Goal: Transaction & Acquisition: Purchase product/service

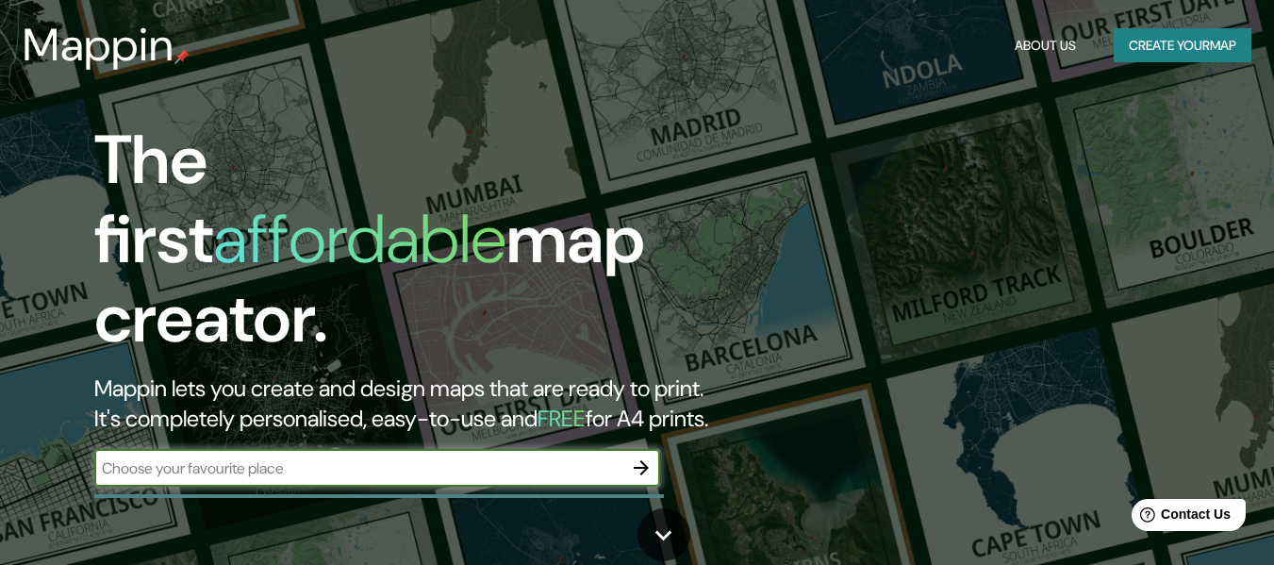
click at [416, 463] on div "​" at bounding box center [377, 468] width 566 height 38
type input "city bell"
click at [651, 456] on icon "button" at bounding box center [641, 467] width 23 height 23
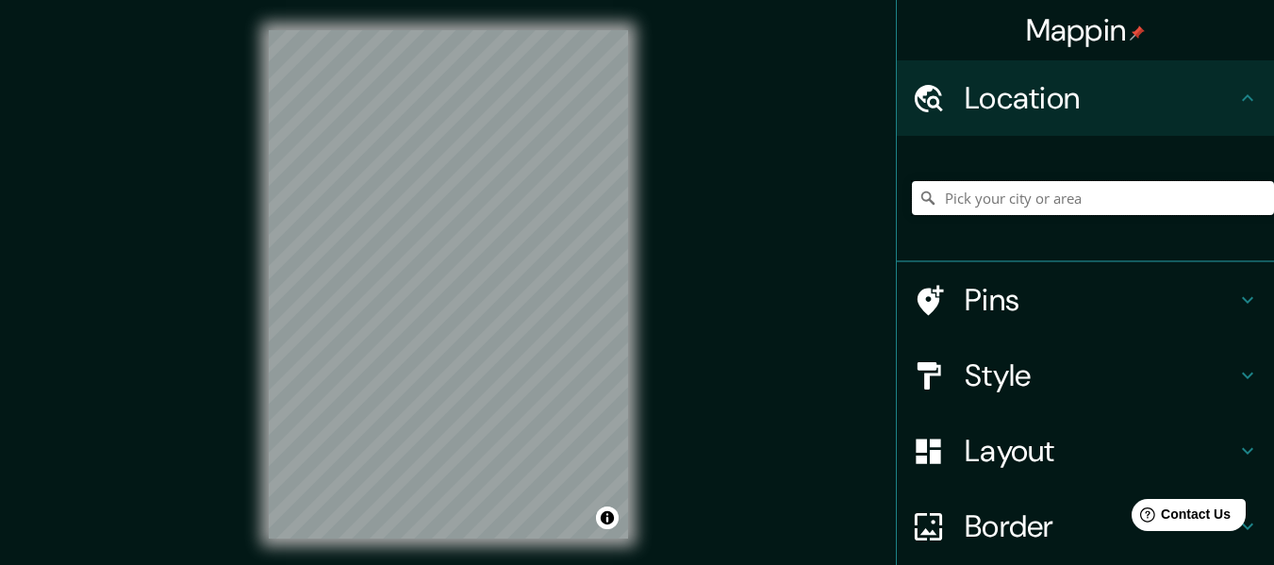
click at [1109, 190] on input "Pick your city or area" at bounding box center [1093, 198] width 362 height 34
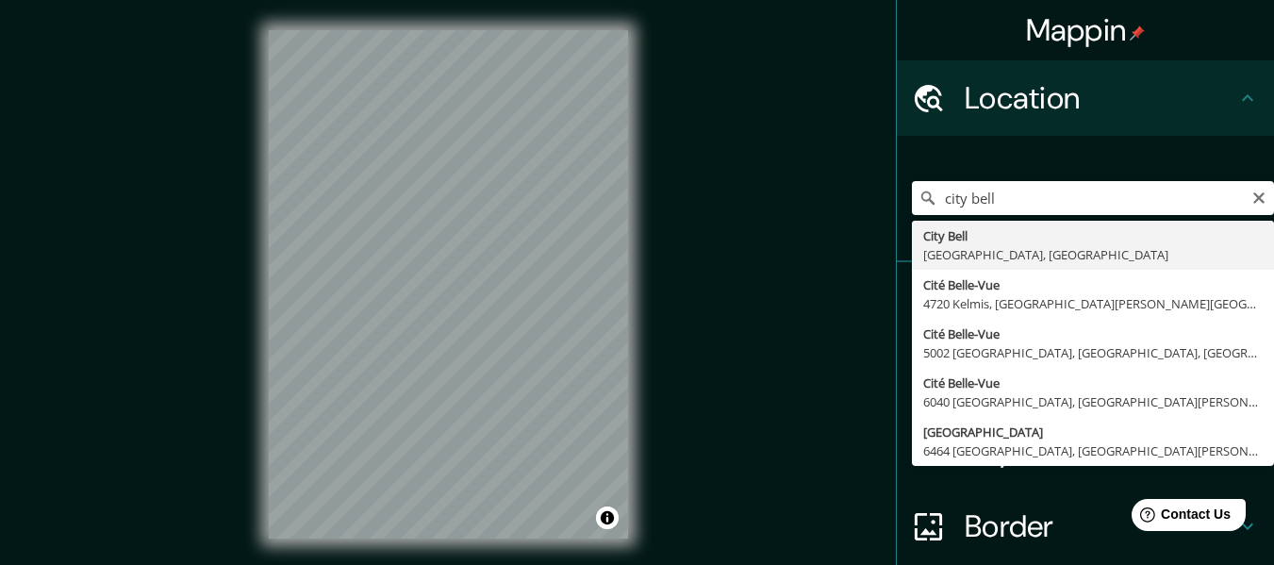
type input "City Bell, [GEOGRAPHIC_DATA], [GEOGRAPHIC_DATA]"
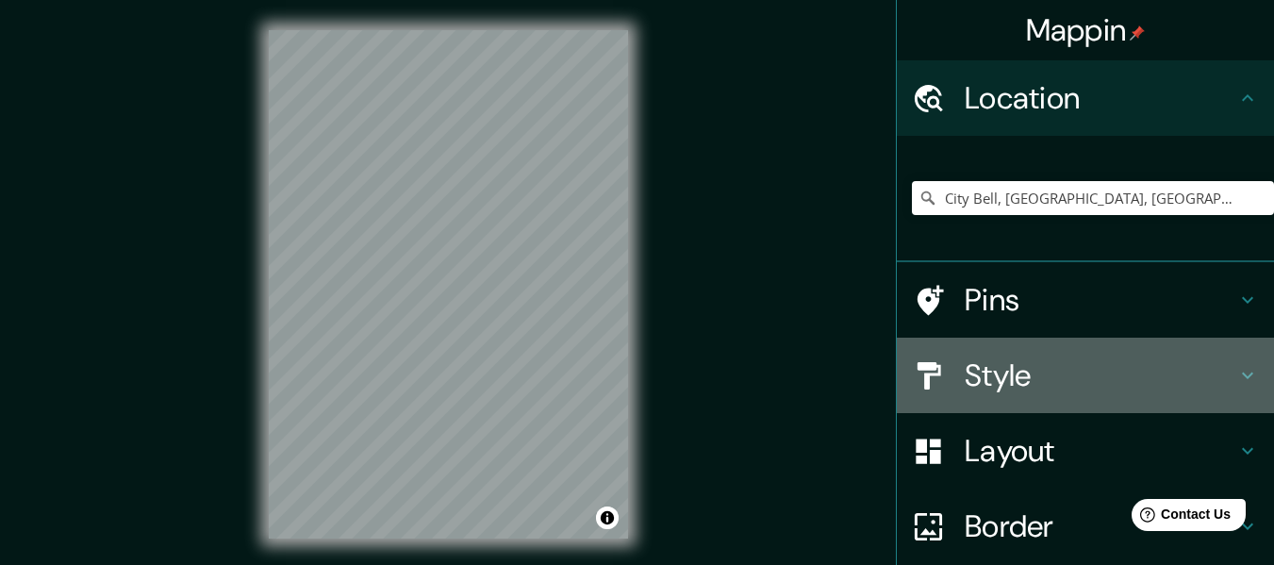
click at [1054, 373] on h4 "Style" at bounding box center [1101, 375] width 272 height 38
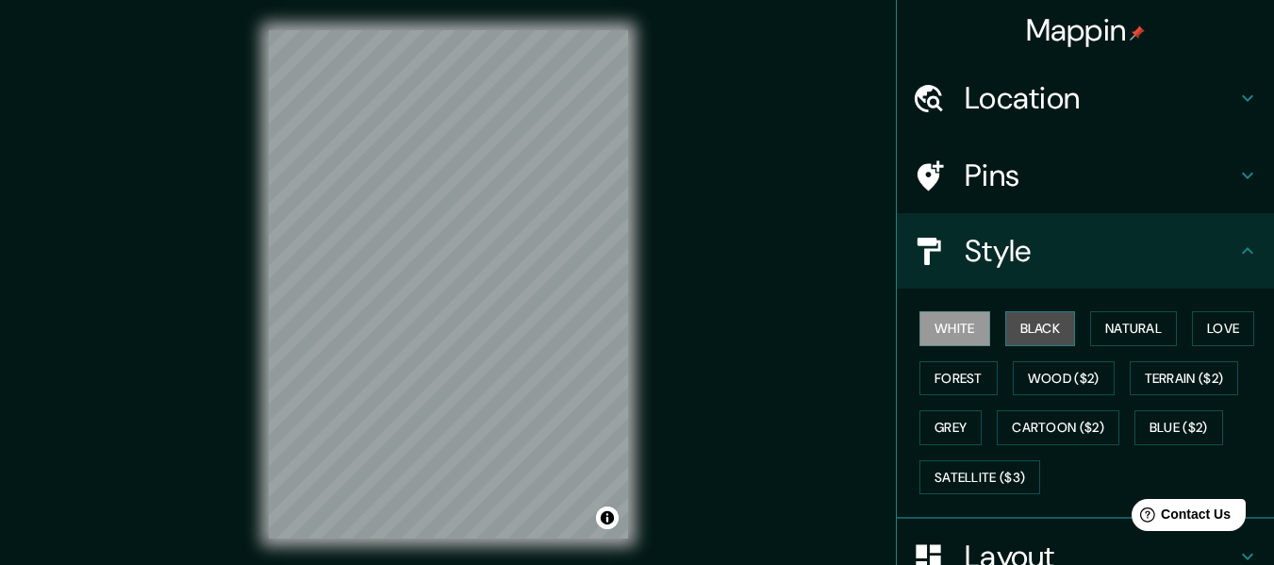
click at [1048, 329] on button "Black" at bounding box center [1040, 328] width 71 height 35
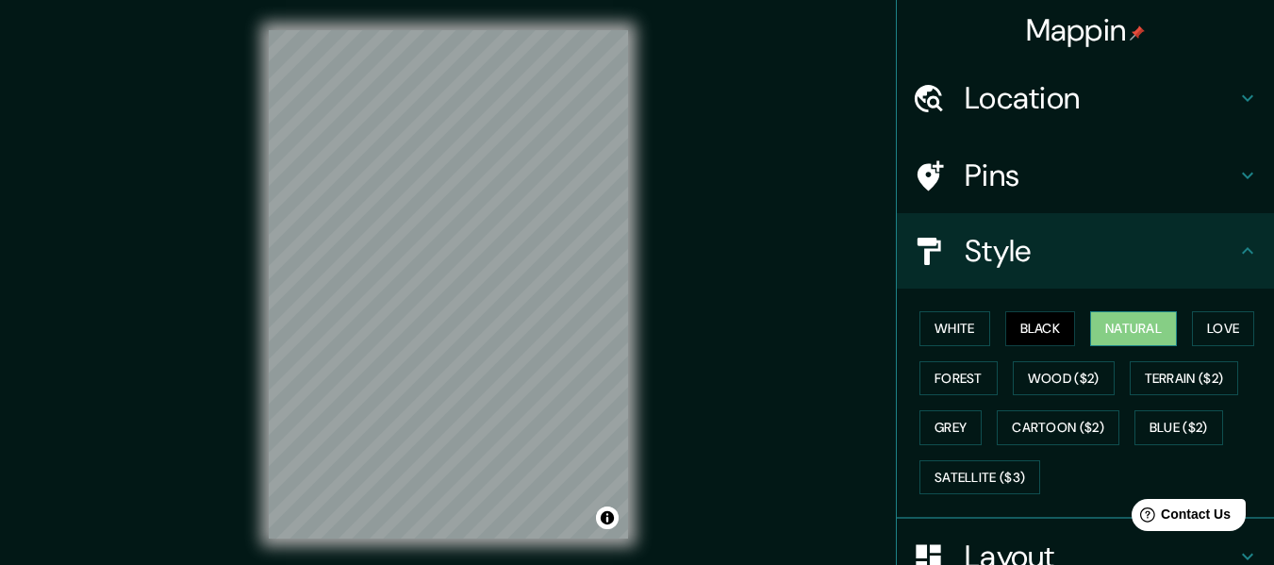
click at [1127, 339] on button "Natural" at bounding box center [1133, 328] width 87 height 35
click at [1227, 331] on button "Love" at bounding box center [1223, 328] width 62 height 35
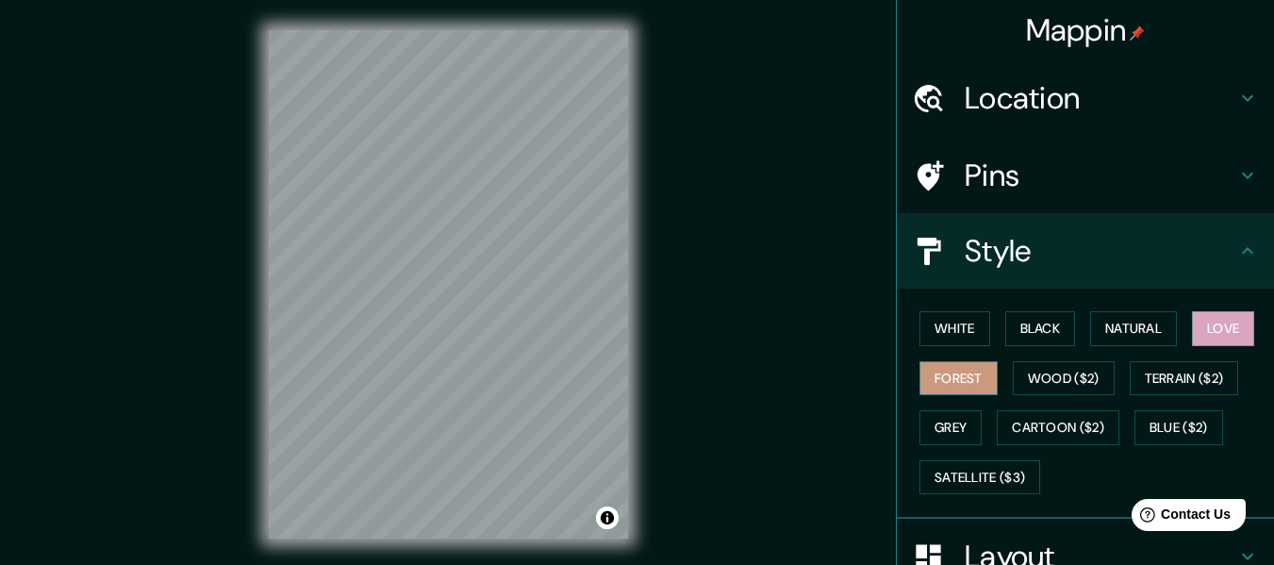
click at [931, 375] on button "Forest" at bounding box center [958, 378] width 78 height 35
click at [933, 431] on button "Grey" at bounding box center [950, 427] width 62 height 35
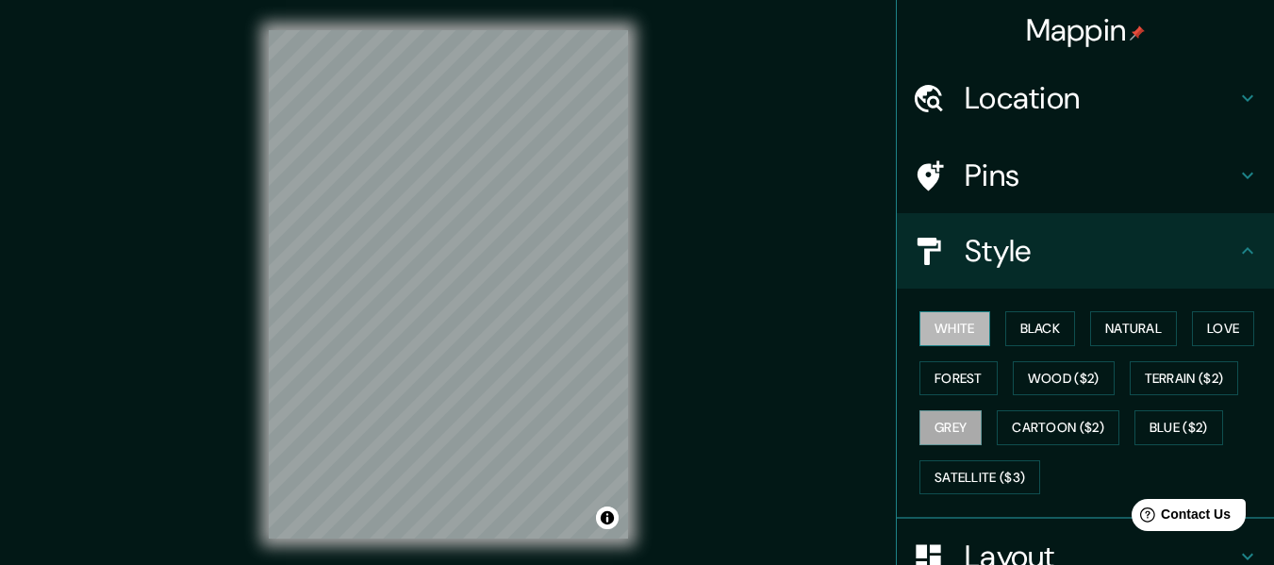
click at [968, 340] on button "White" at bounding box center [954, 328] width 71 height 35
click at [1039, 334] on button "Black" at bounding box center [1040, 328] width 71 height 35
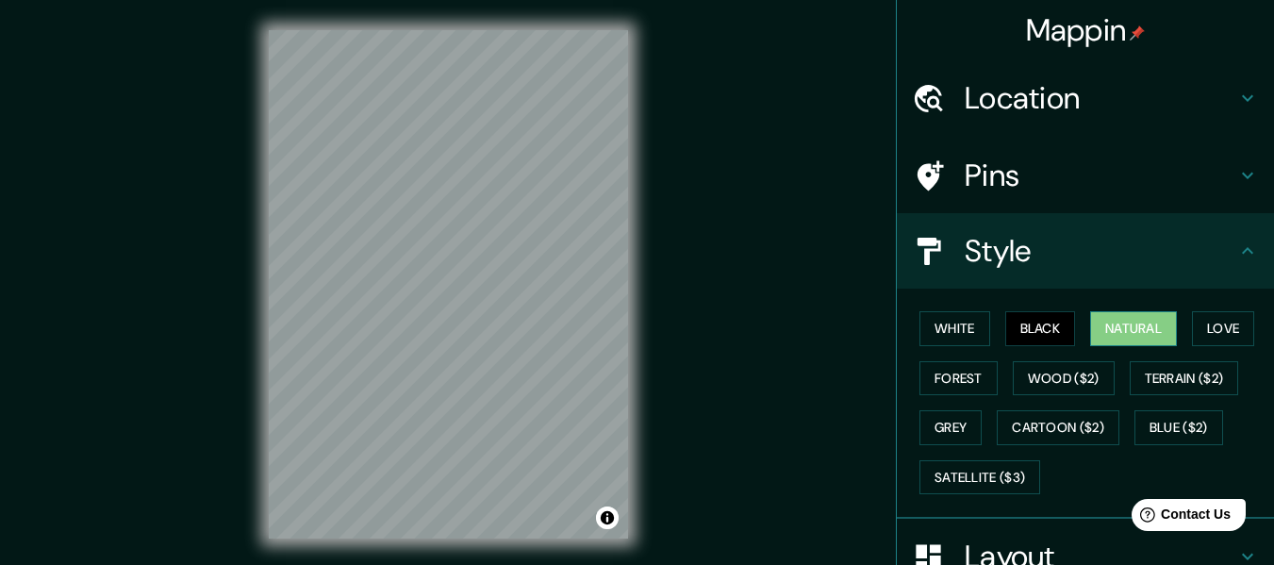
click at [1116, 331] on button "Natural" at bounding box center [1133, 328] width 87 height 35
click at [1199, 330] on button "Love" at bounding box center [1223, 328] width 62 height 35
click at [1163, 330] on button "Natural" at bounding box center [1133, 328] width 87 height 35
click at [942, 376] on button "Forest" at bounding box center [958, 378] width 78 height 35
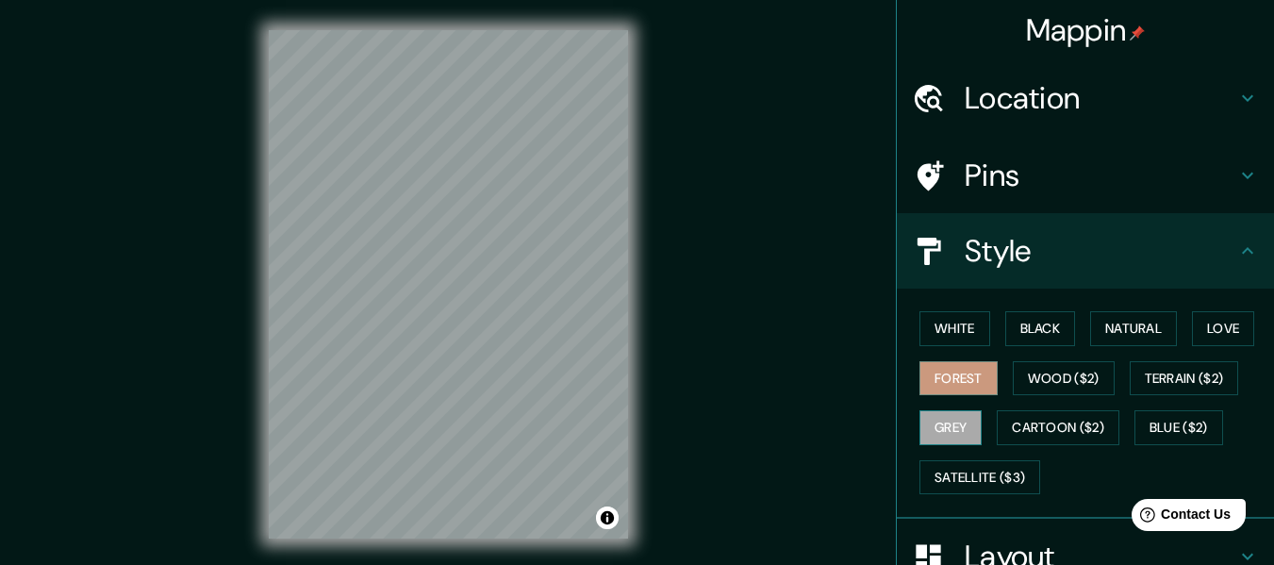
click at [938, 427] on button "Grey" at bounding box center [950, 427] width 62 height 35
click at [934, 387] on button "Forest" at bounding box center [958, 378] width 78 height 35
click at [949, 338] on button "White" at bounding box center [954, 328] width 71 height 35
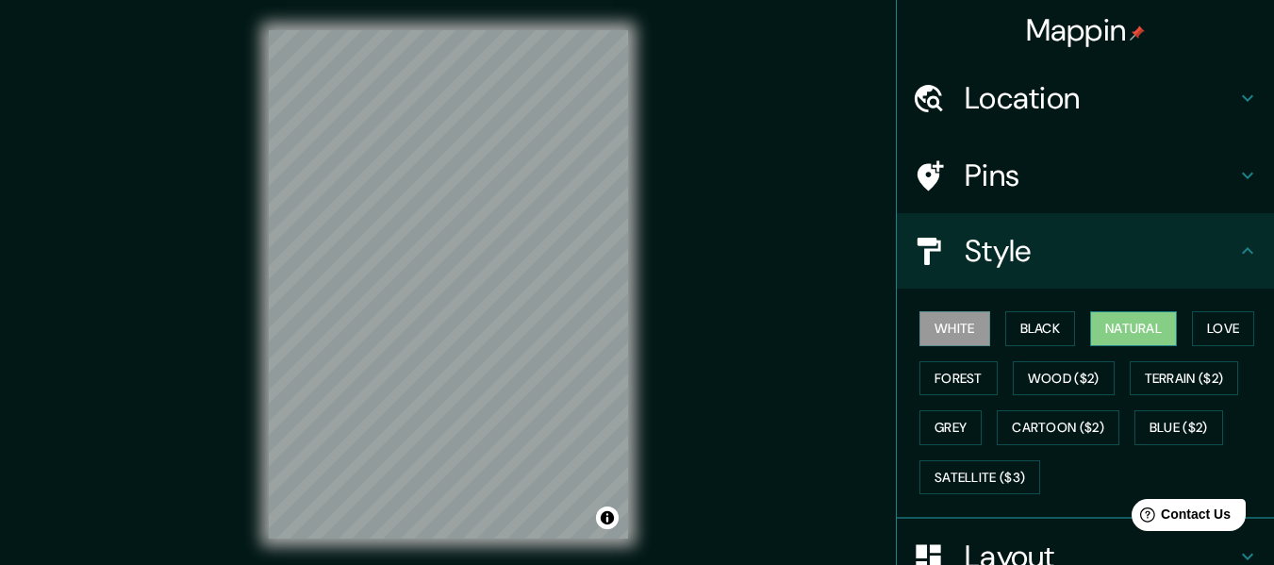
click at [1125, 329] on button "Natural" at bounding box center [1133, 328] width 87 height 35
click at [1040, 99] on h4 "Location" at bounding box center [1101, 98] width 272 height 38
click at [1218, 102] on h4 "Location" at bounding box center [1101, 98] width 272 height 38
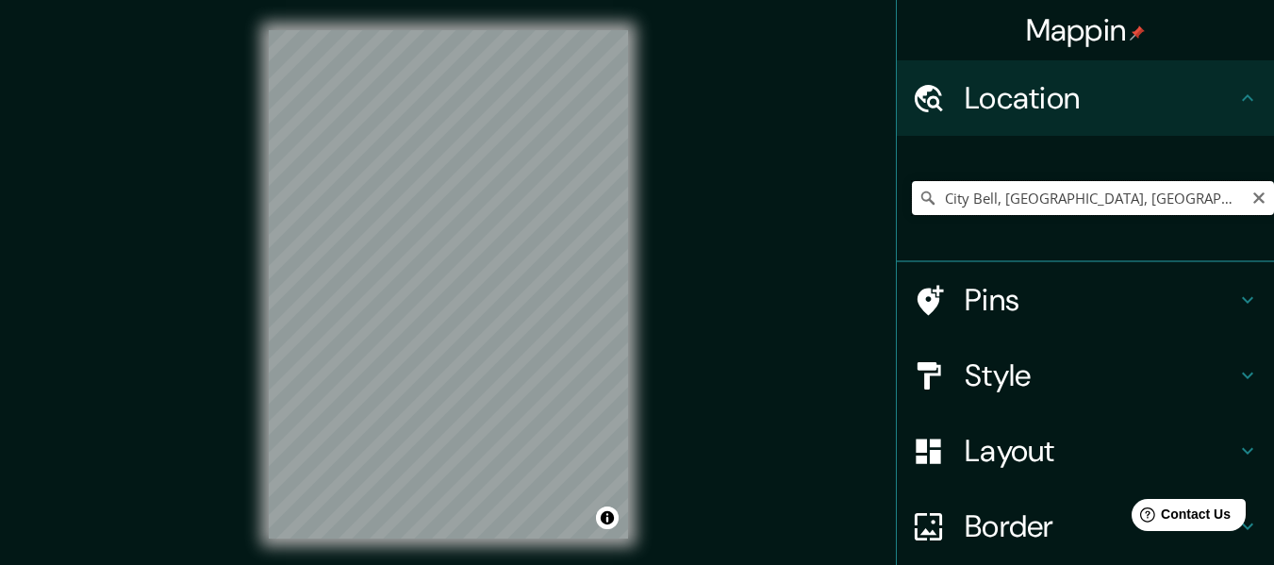
click at [1089, 194] on input "City Bell, [GEOGRAPHIC_DATA], [GEOGRAPHIC_DATA]" at bounding box center [1093, 198] width 362 height 34
click at [1253, 203] on icon "Clear" at bounding box center [1258, 197] width 11 height 11
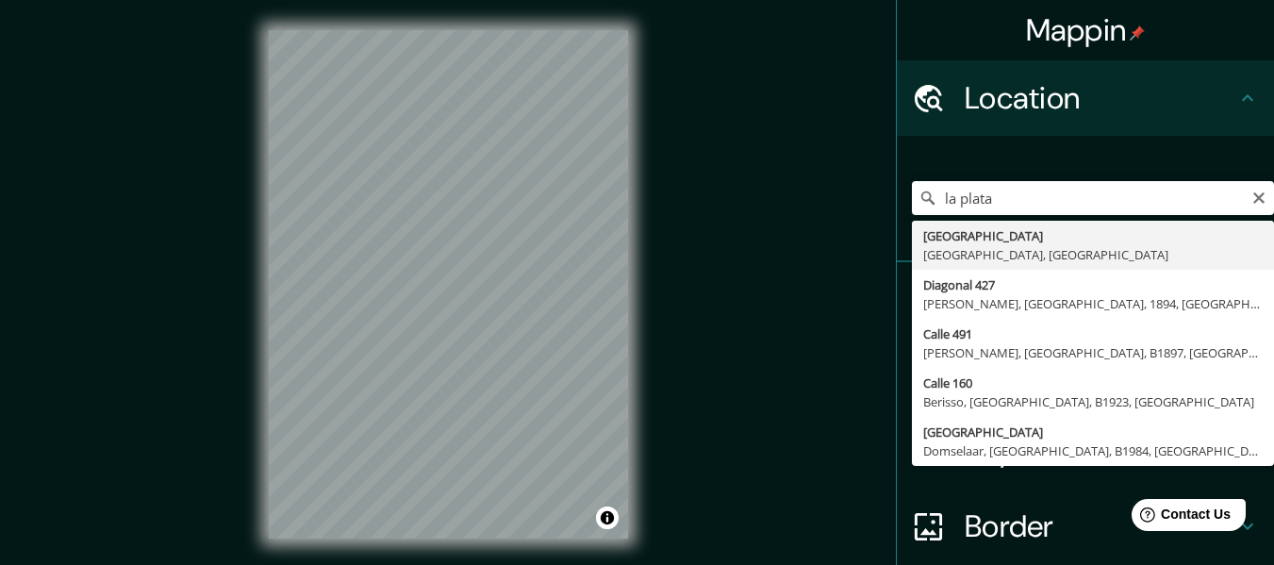
type input "[GEOGRAPHIC_DATA], [GEOGRAPHIC_DATA], [GEOGRAPHIC_DATA]"
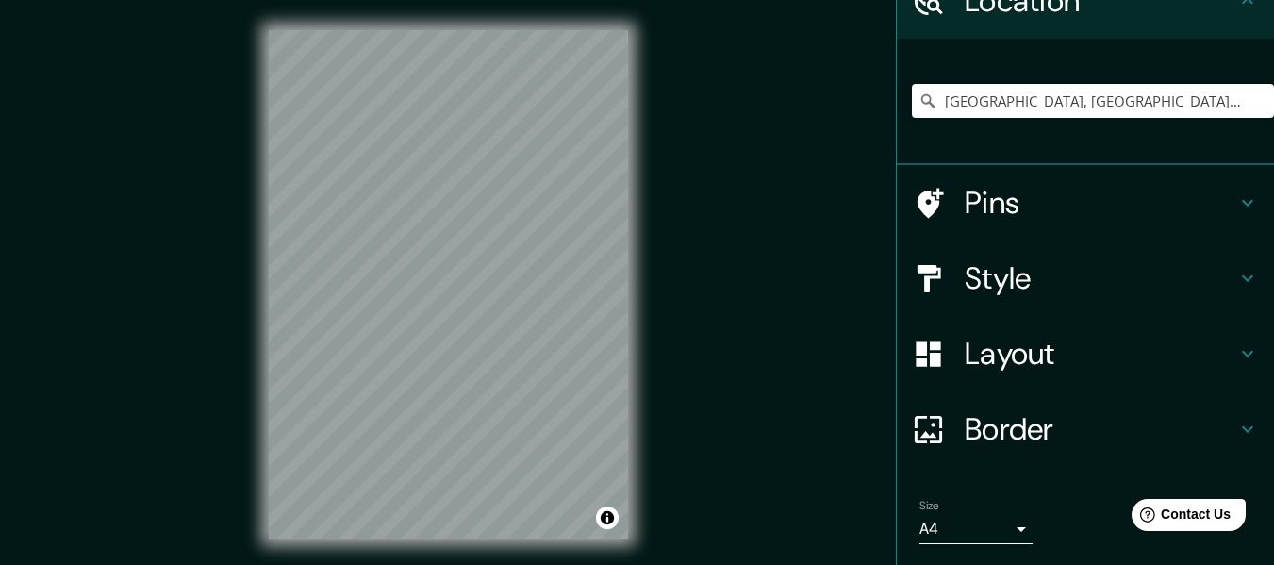
scroll to position [107, 0]
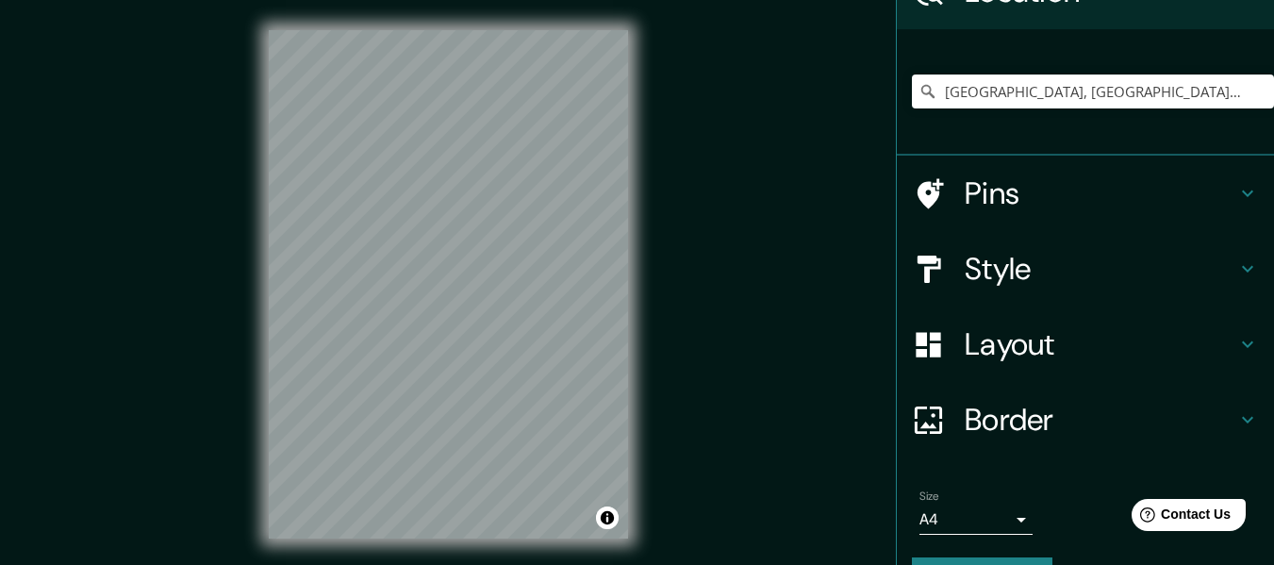
click at [1236, 346] on icon at bounding box center [1247, 344] width 23 height 23
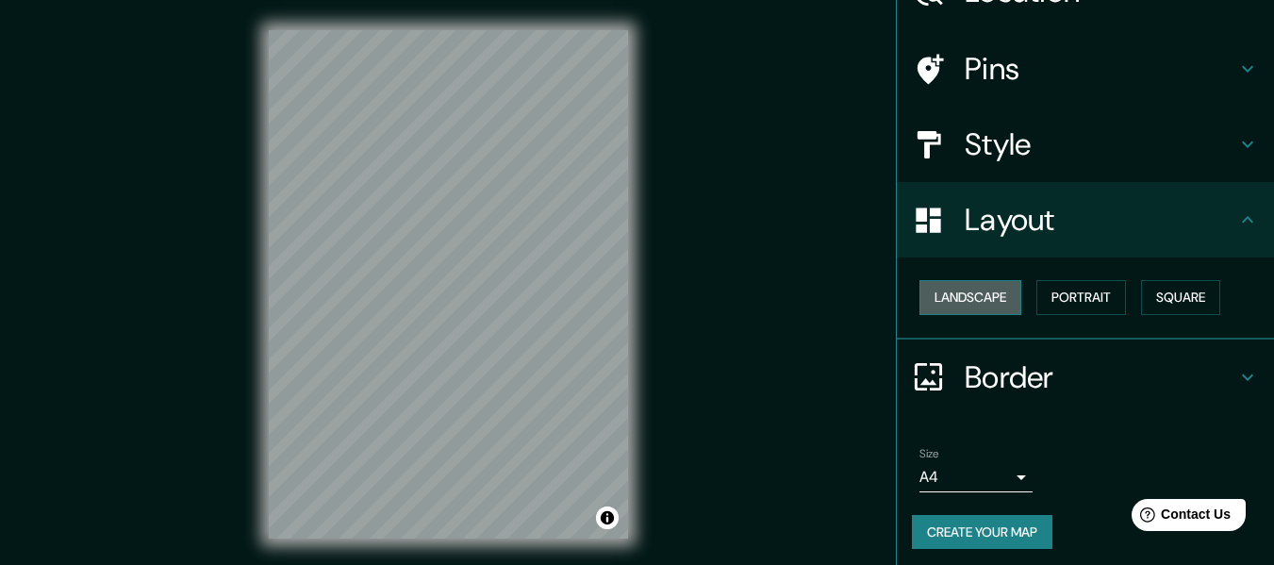
click at [1000, 294] on button "Landscape" at bounding box center [970, 297] width 102 height 35
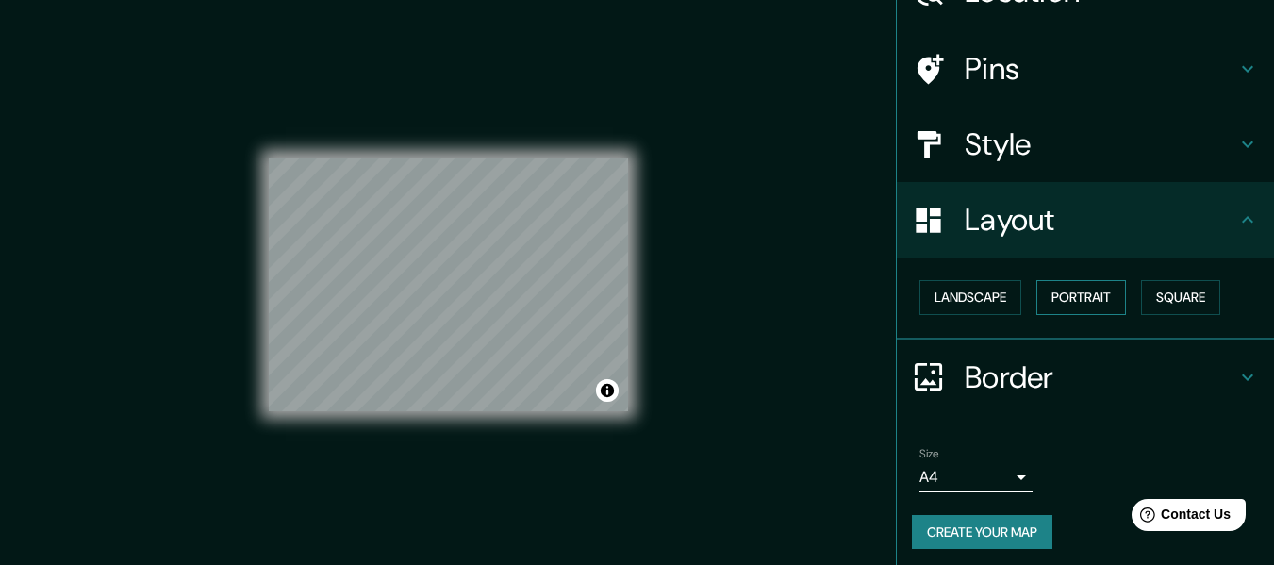
click at [1083, 293] on button "Portrait" at bounding box center [1081, 297] width 90 height 35
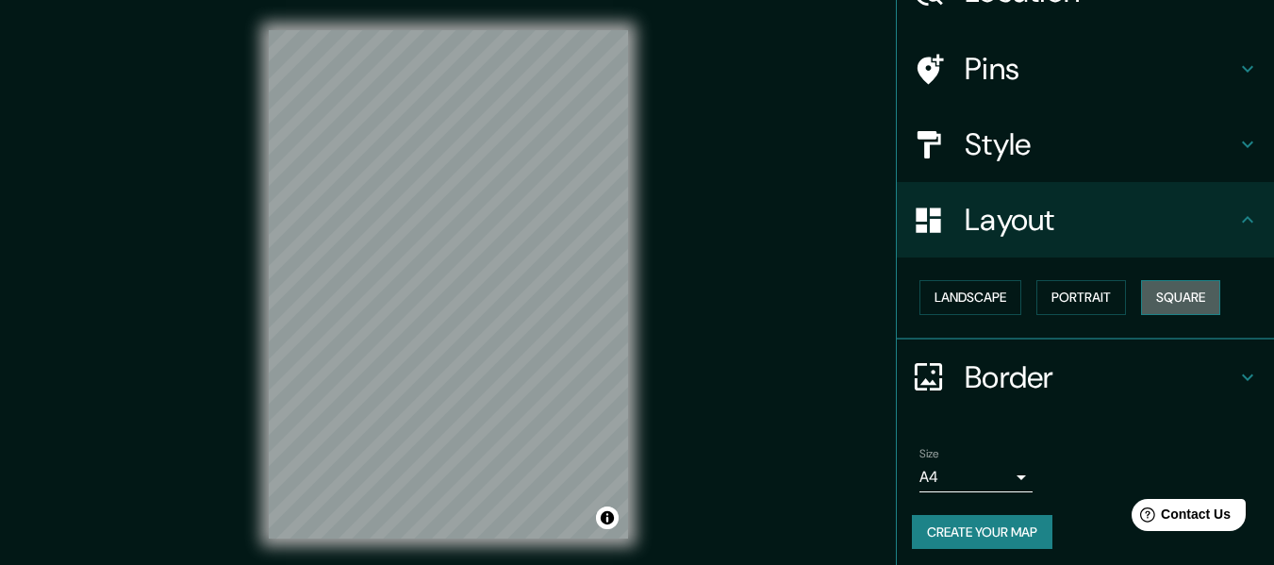
click at [1141, 298] on button "Square" at bounding box center [1180, 297] width 79 height 35
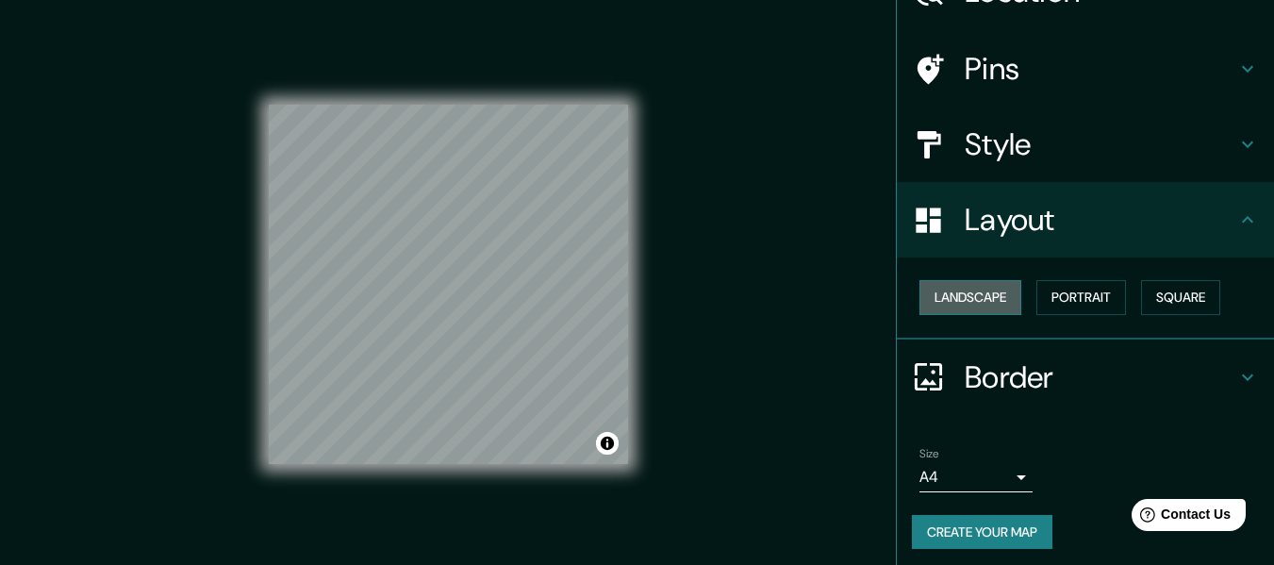
click at [983, 294] on button "Landscape" at bounding box center [970, 297] width 102 height 35
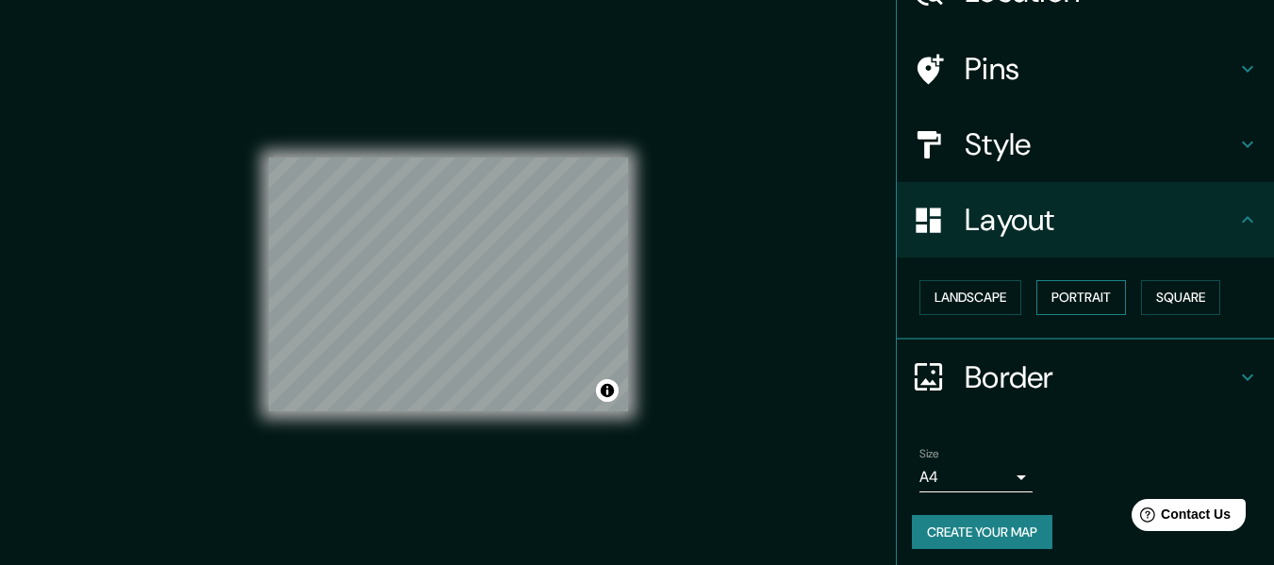
click at [1063, 305] on button "Portrait" at bounding box center [1081, 297] width 90 height 35
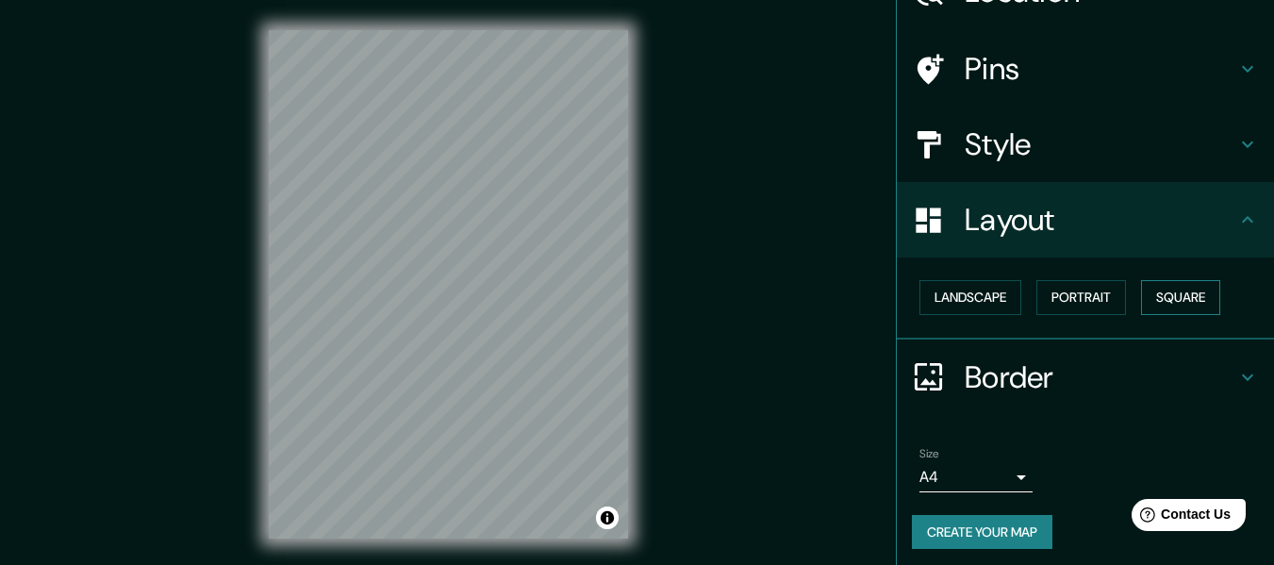
click at [1152, 305] on button "Square" at bounding box center [1180, 297] width 79 height 35
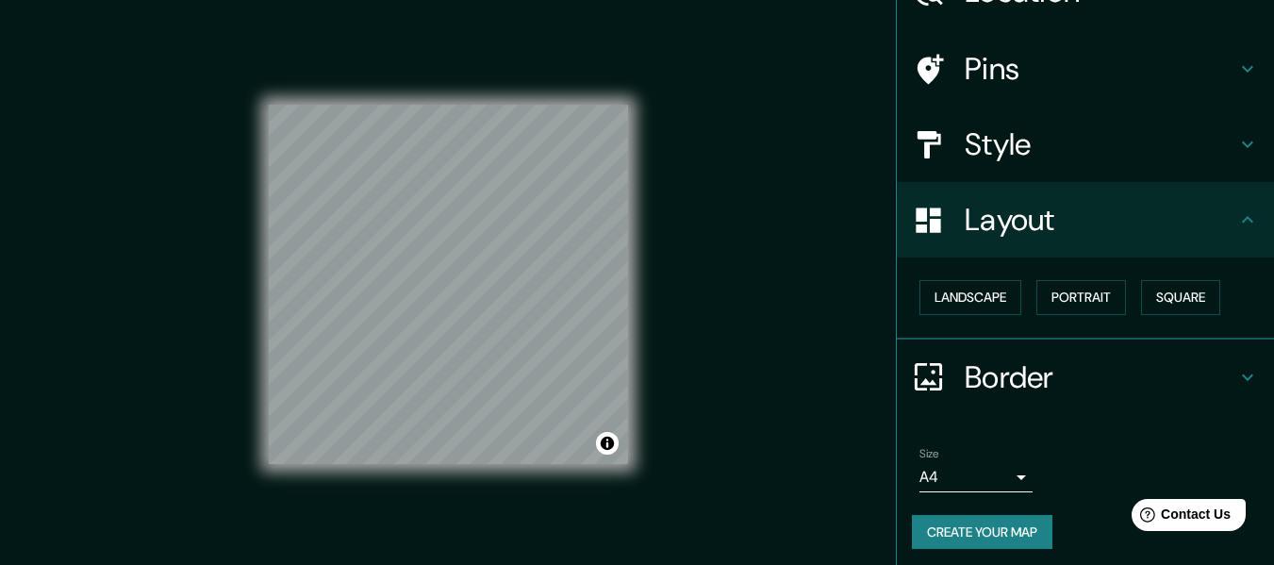
click at [989, 473] on body "Mappin Location [GEOGRAPHIC_DATA], [GEOGRAPHIC_DATA], [GEOGRAPHIC_DATA] Pins St…" at bounding box center [637, 282] width 1274 height 565
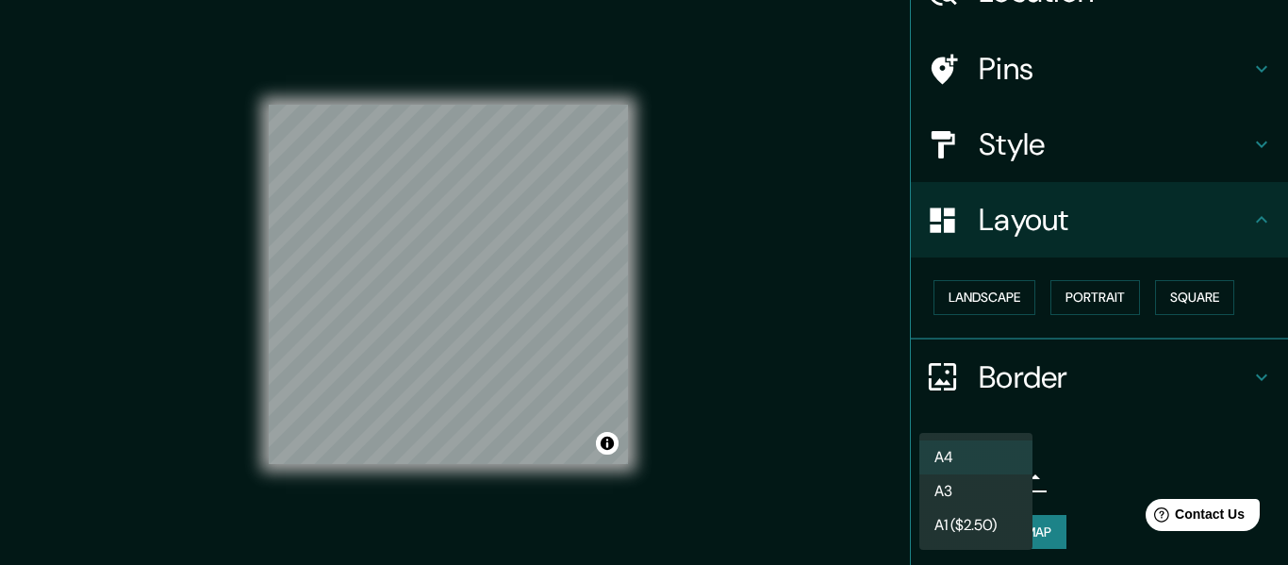
click at [1006, 489] on li "A3" at bounding box center [975, 491] width 113 height 34
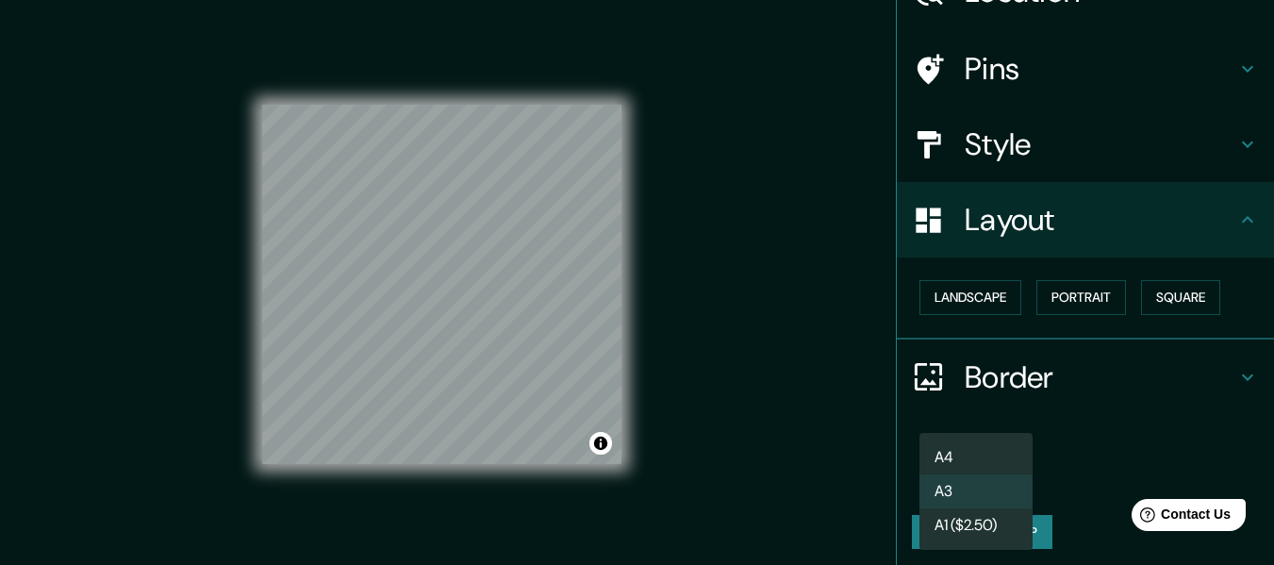
click at [991, 471] on body "Mappin Location [GEOGRAPHIC_DATA], [GEOGRAPHIC_DATA], [GEOGRAPHIC_DATA] Pins St…" at bounding box center [637, 282] width 1274 height 565
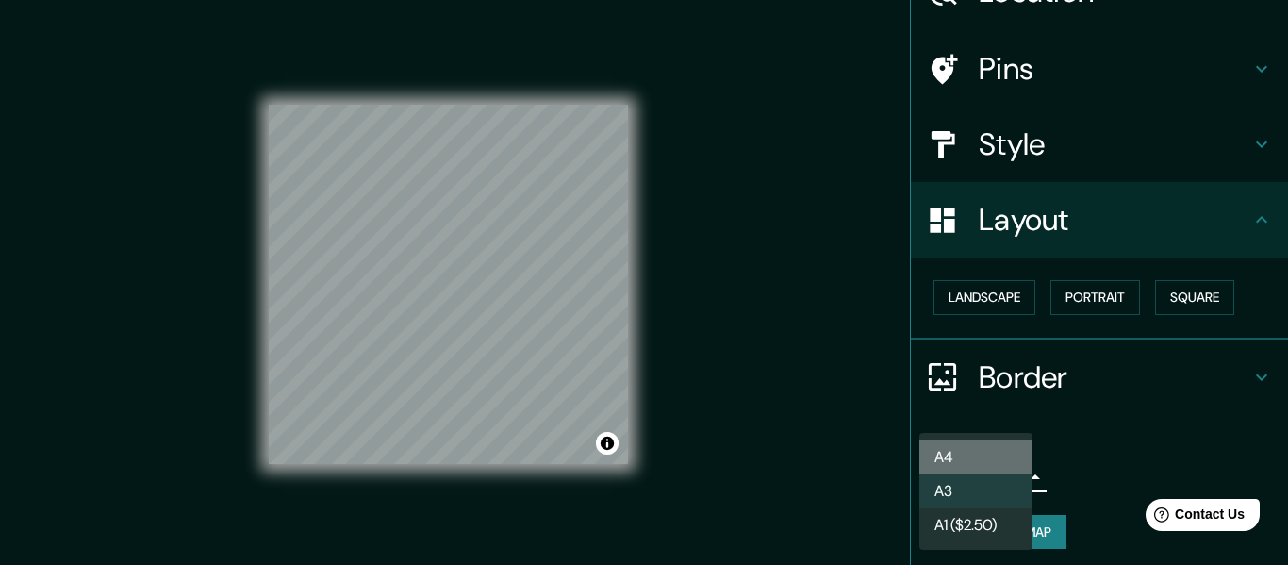
click at [989, 458] on li "A4" at bounding box center [975, 457] width 113 height 34
type input "single"
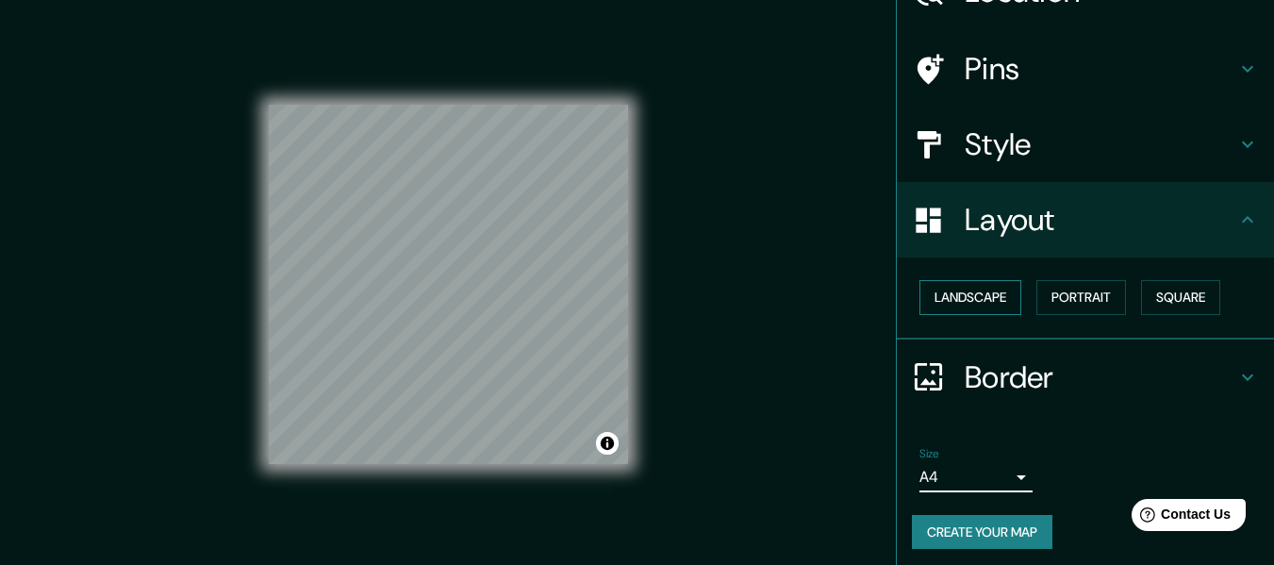
click at [985, 291] on button "Landscape" at bounding box center [970, 297] width 102 height 35
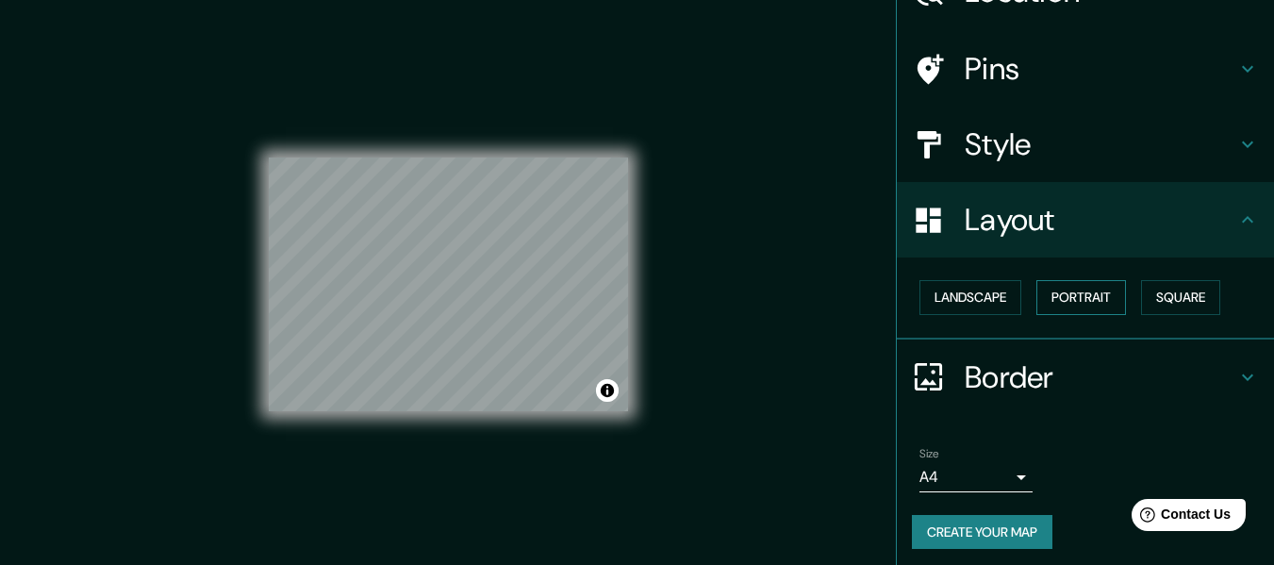
click at [1066, 291] on button "Portrait" at bounding box center [1081, 297] width 90 height 35
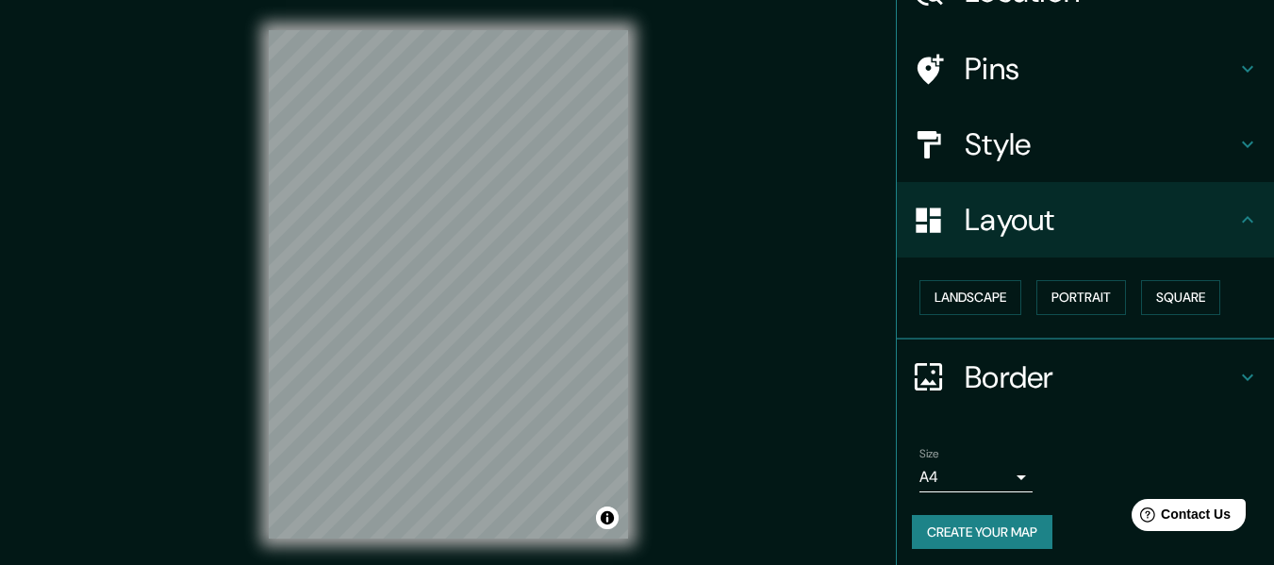
click at [679, 302] on div "Mappin Location [GEOGRAPHIC_DATA], [GEOGRAPHIC_DATA], [GEOGRAPHIC_DATA] Pins St…" at bounding box center [637, 299] width 1274 height 599
